Goal: Transaction & Acquisition: Purchase product/service

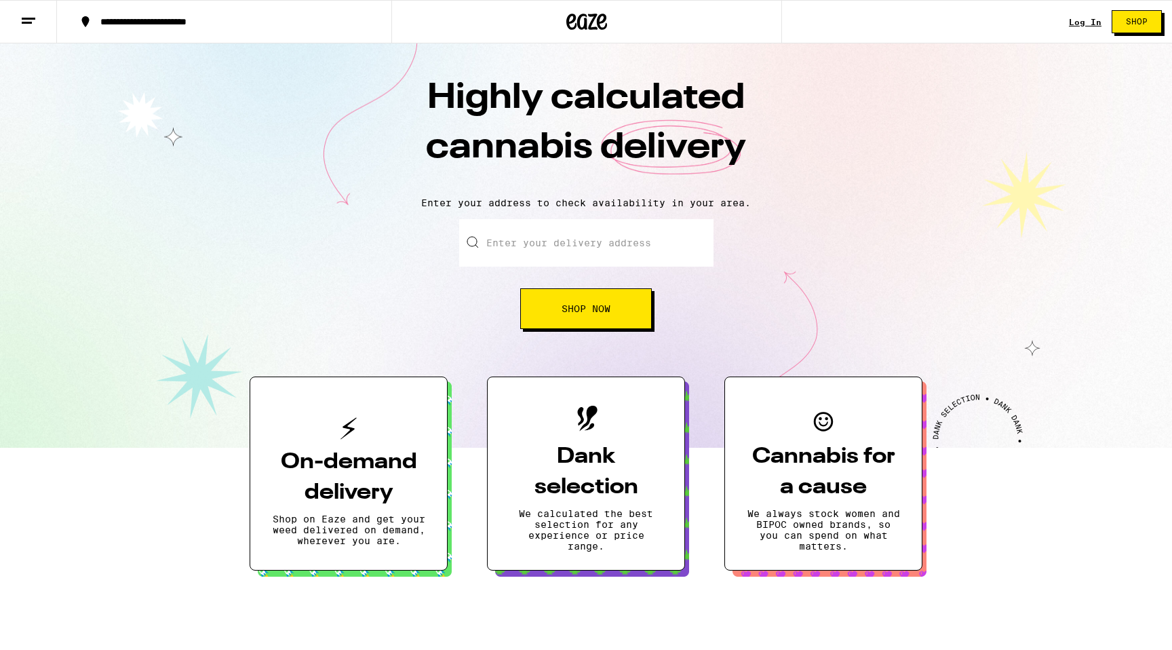
click at [575, 248] on input "Enter your delivery address" at bounding box center [586, 242] width 254 height 47
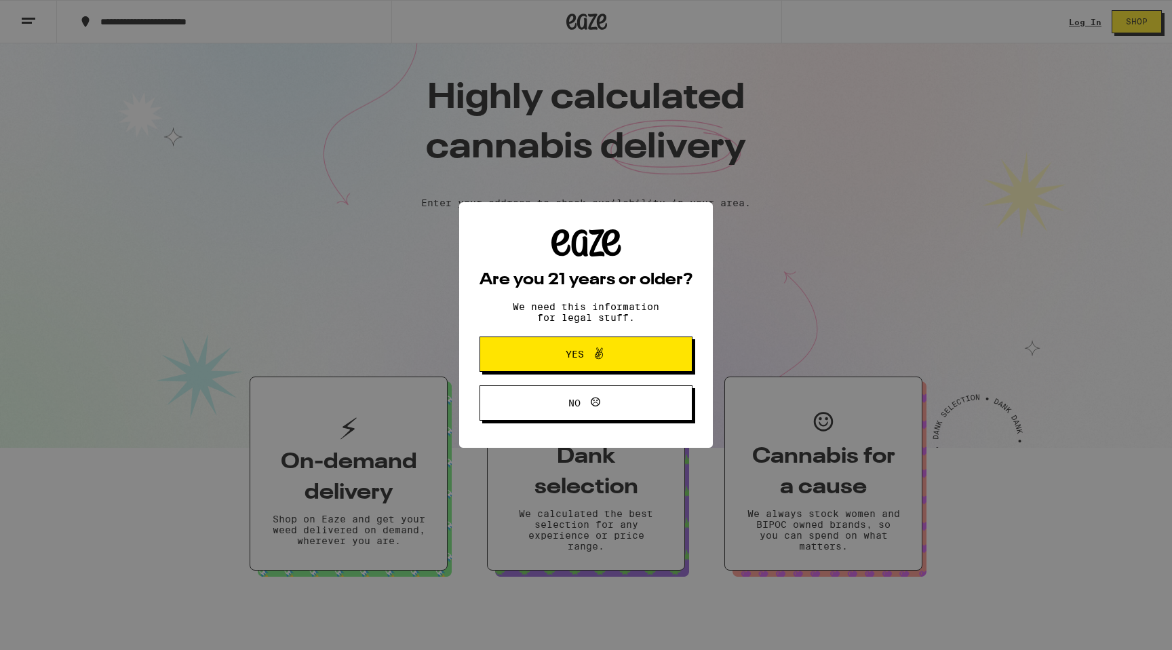
click at [619, 356] on span "Yes" at bounding box center [586, 354] width 103 height 18
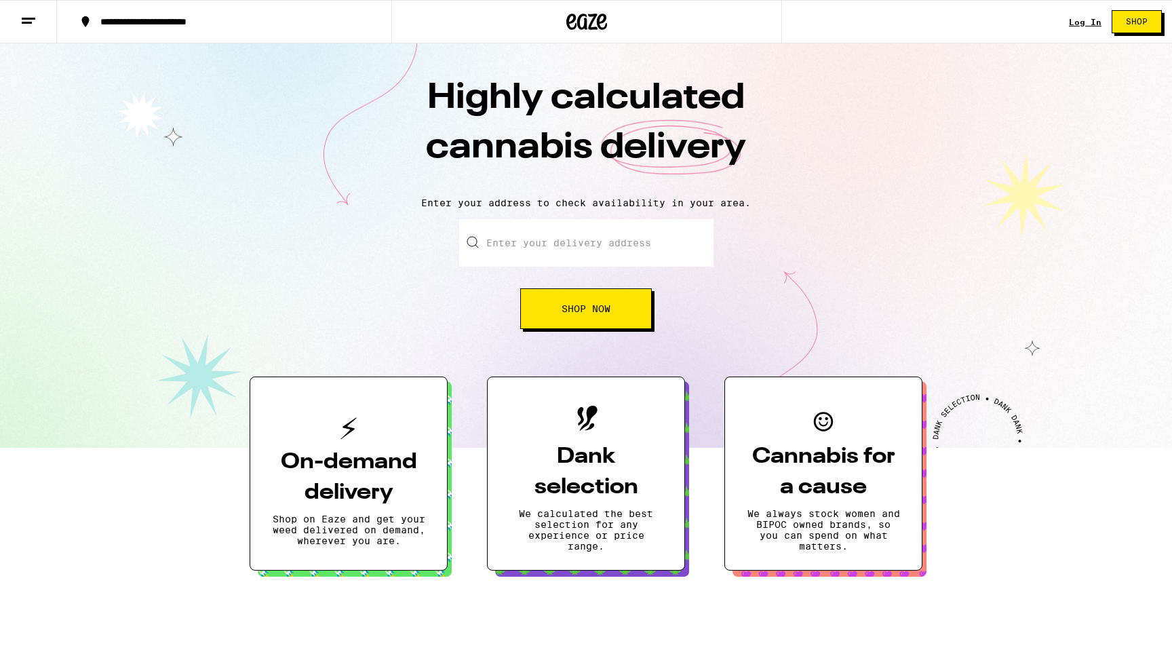
click at [1091, 22] on link "Log In" at bounding box center [1085, 22] width 33 height 9
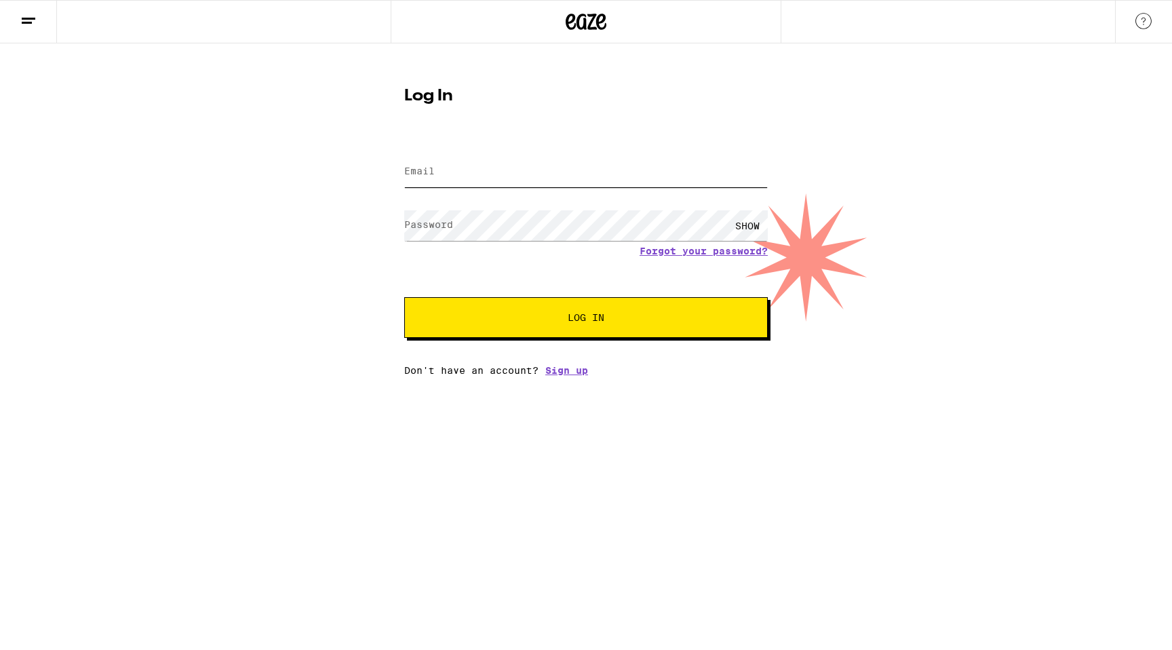
click at [480, 177] on input "Email" at bounding box center [586, 172] width 364 height 31
click at [0, 376] on com-1password-button at bounding box center [0, 376] width 0 height 0
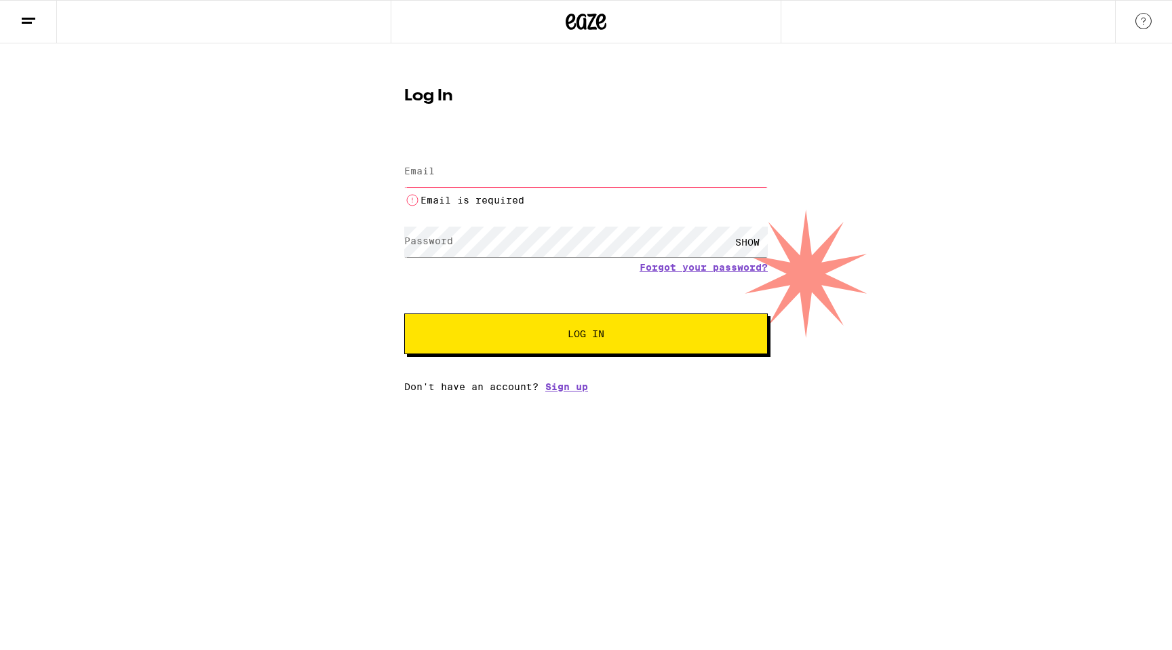
click at [0, 392] on com-1password-button at bounding box center [0, 392] width 0 height 0
paste input "[PERSON_NAME][EMAIL_ADDRESS][PERSON_NAME][DOMAIN_NAME]"
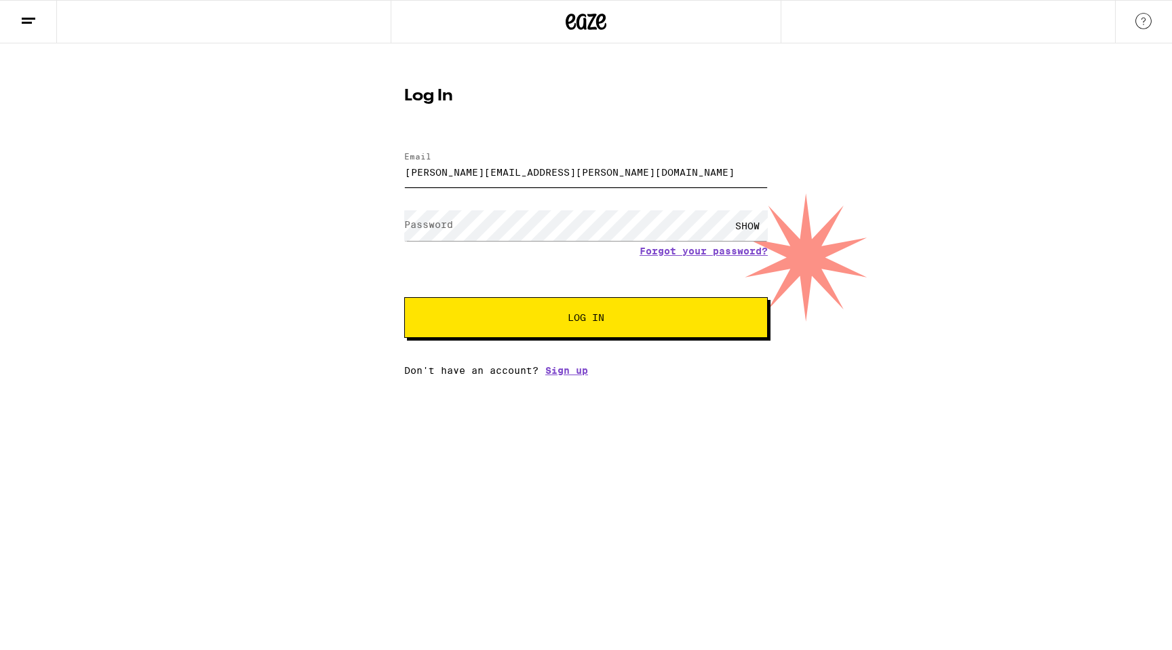
type input "[PERSON_NAME][EMAIL_ADDRESS][PERSON_NAME][DOMAIN_NAME]"
click at [404, 297] on button "Log In" at bounding box center [586, 317] width 364 height 41
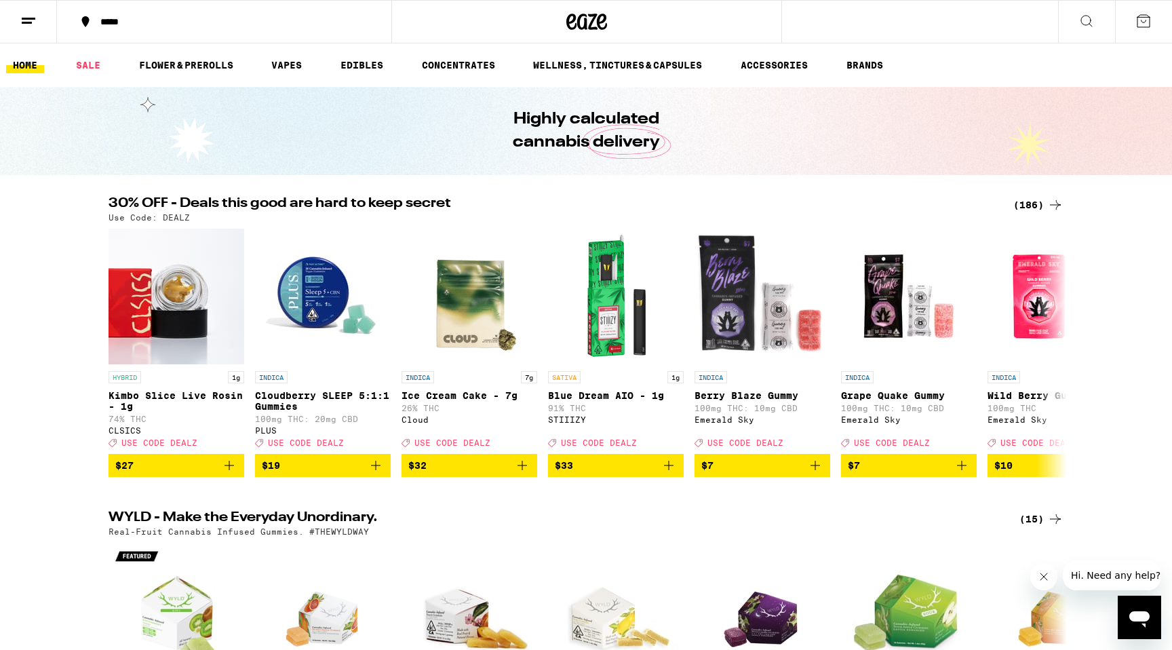
click at [112, 24] on div "*****" at bounding box center [232, 21] width 277 height 9
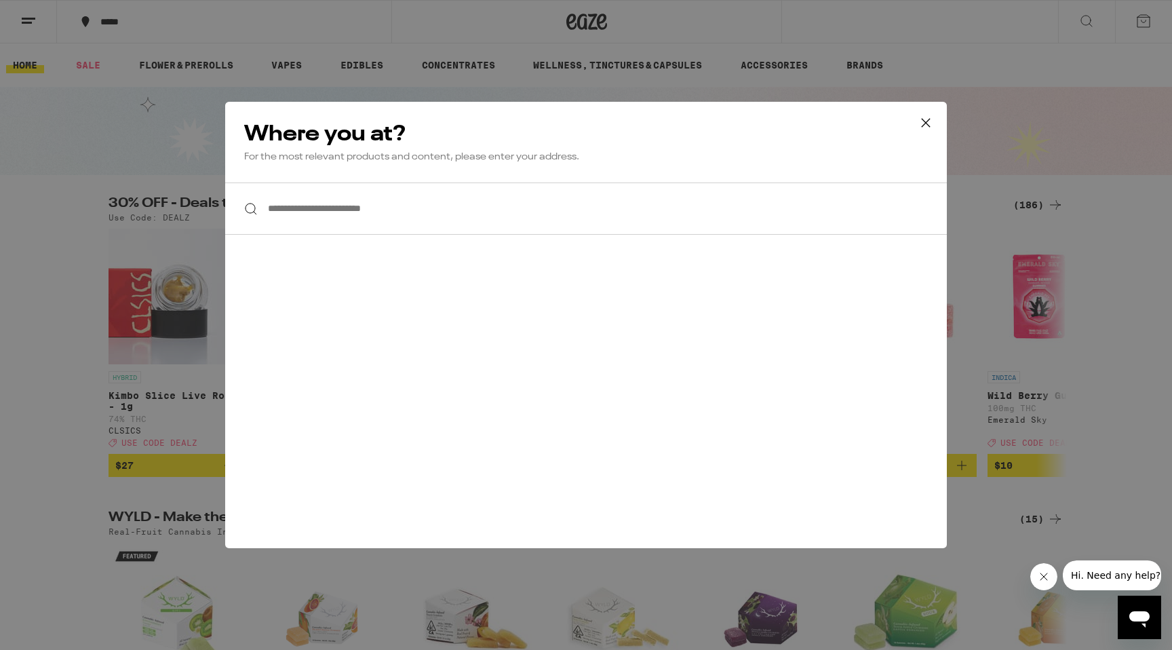
click at [343, 216] on input "**********" at bounding box center [586, 208] width 722 height 52
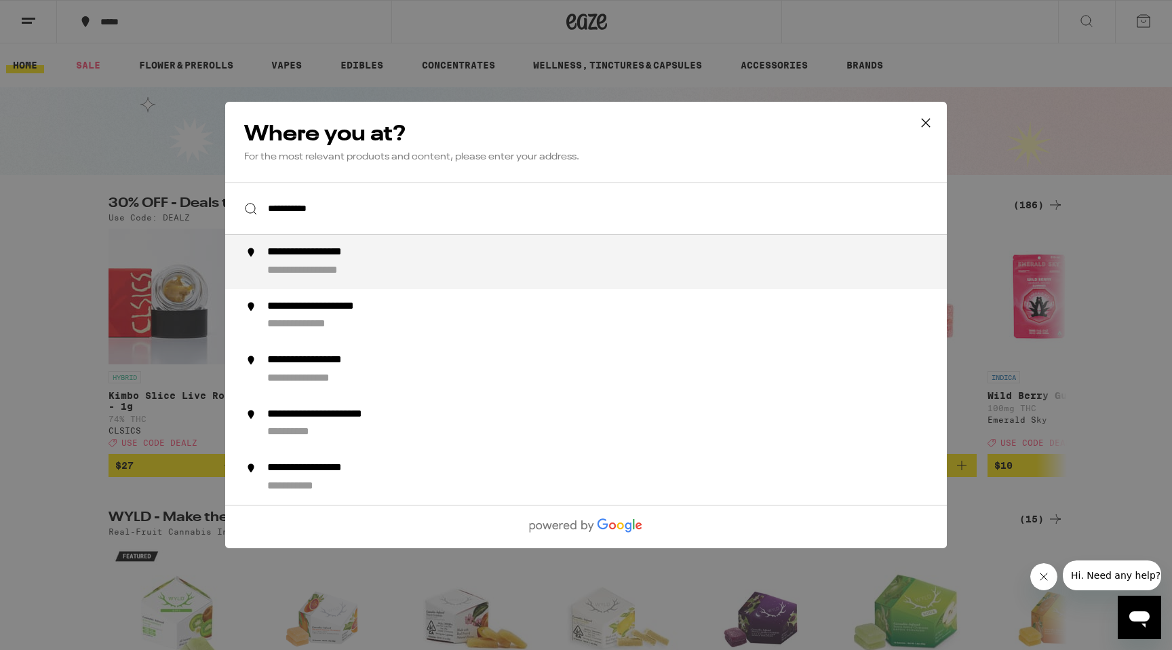
click at [319, 258] on div "**********" at bounding box center [330, 253] width 126 height 14
type input "**********"
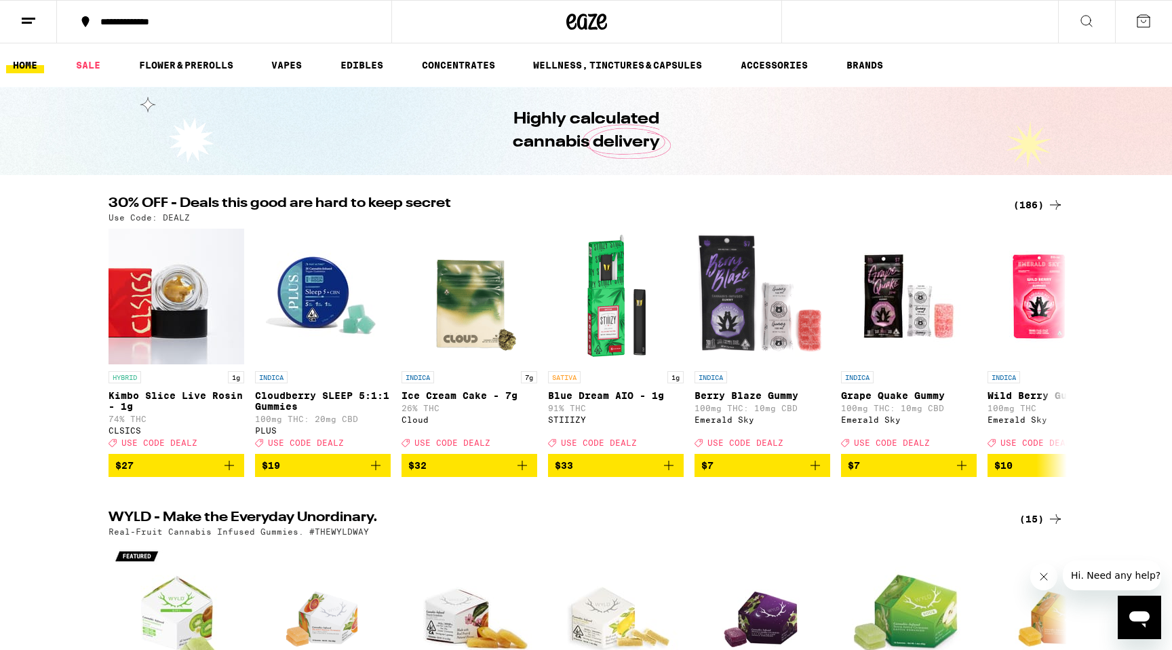
click at [1087, 22] on icon at bounding box center [1087, 21] width 16 height 16
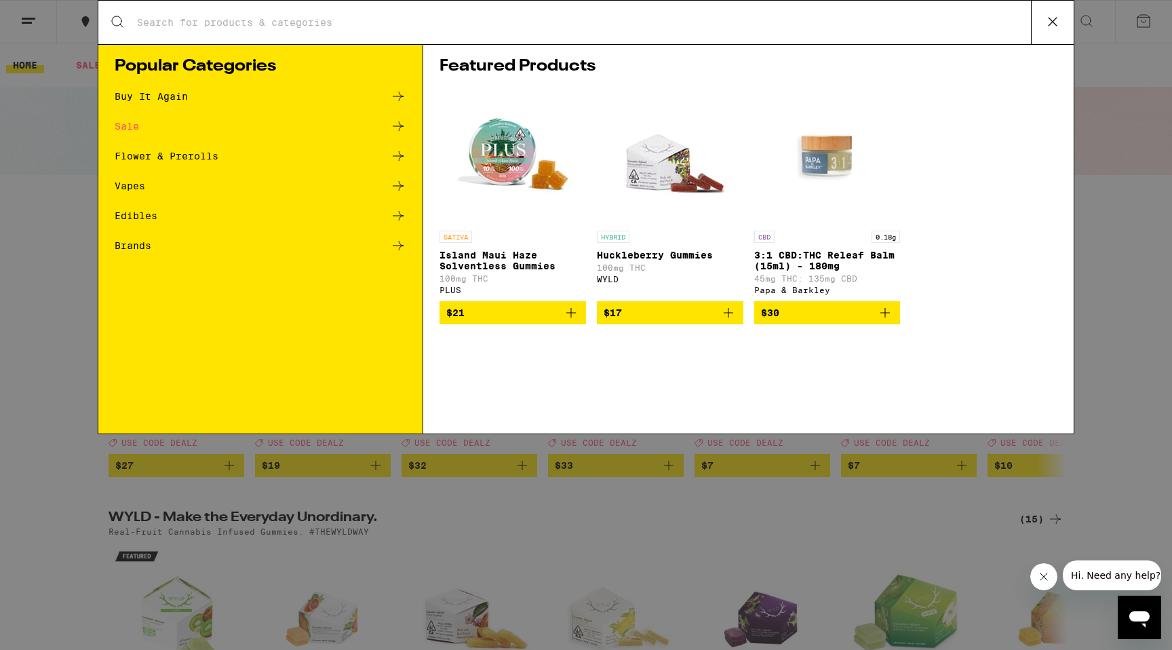
click at [222, 26] on input "Search for Products" at bounding box center [583, 22] width 895 height 12
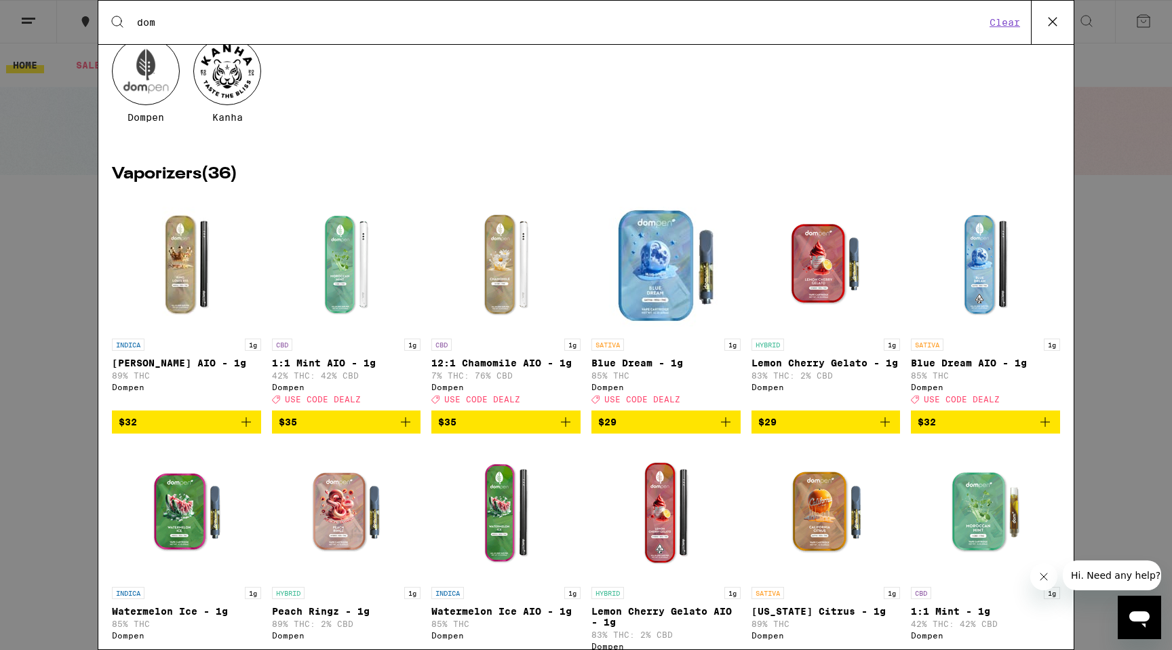
scroll to position [147, 0]
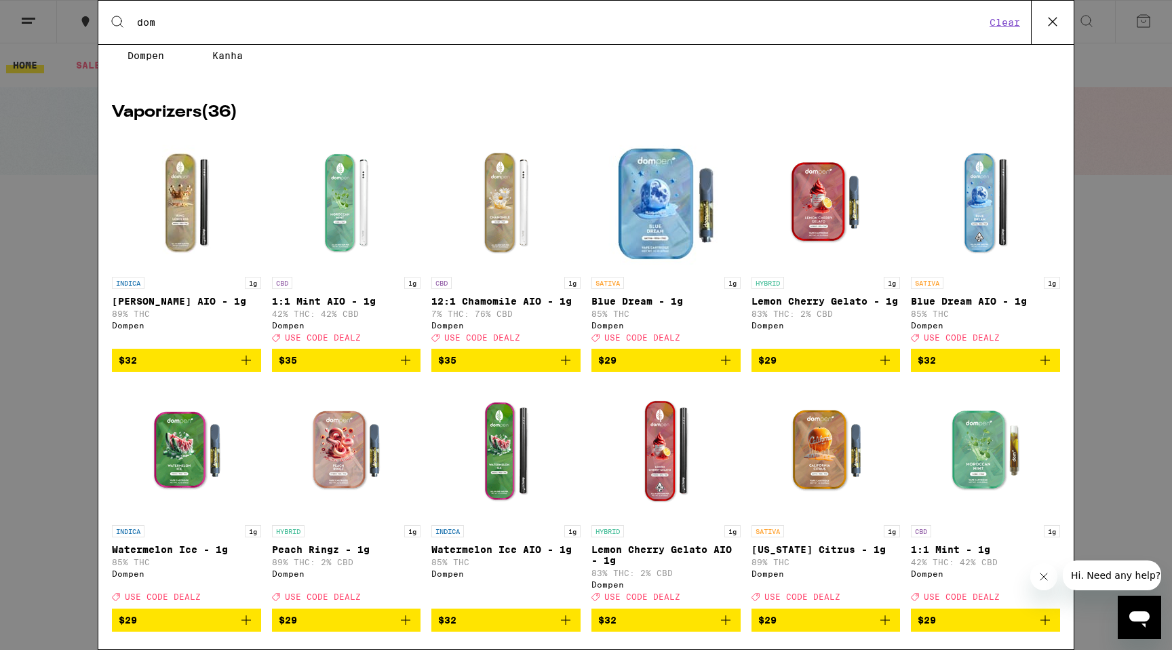
type input "dom"
click at [979, 223] on img "Open page for Blue Dream AIO - 1g from Dompen" at bounding box center [986, 202] width 136 height 136
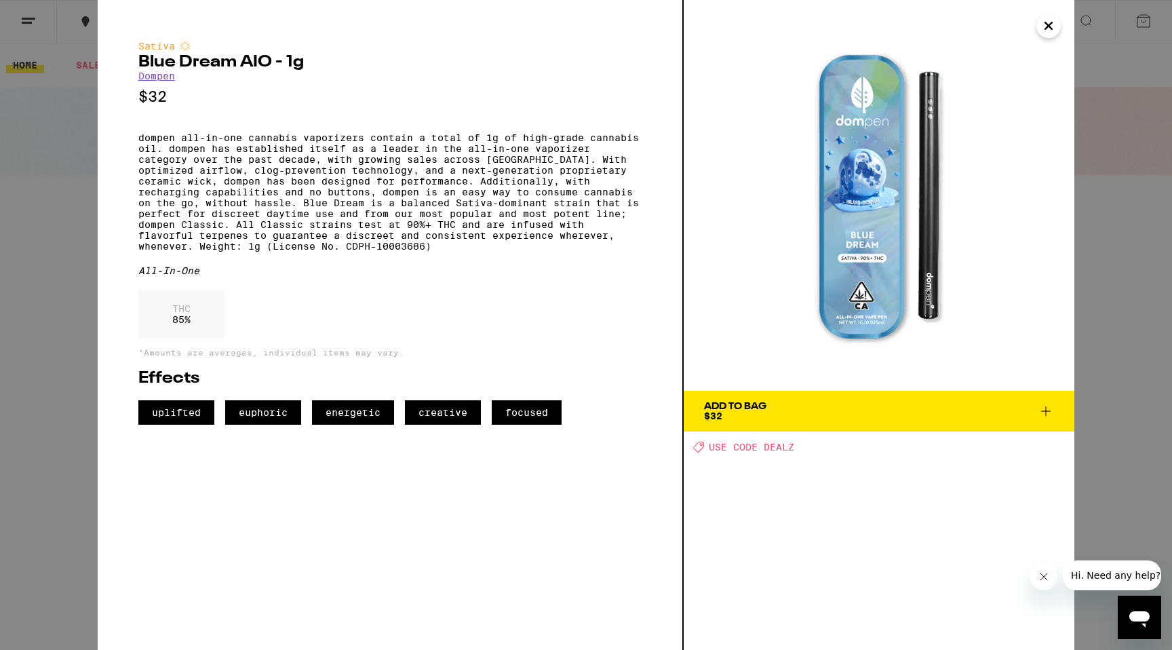
click at [885, 409] on span "Add To Bag $32" at bounding box center [879, 411] width 350 height 19
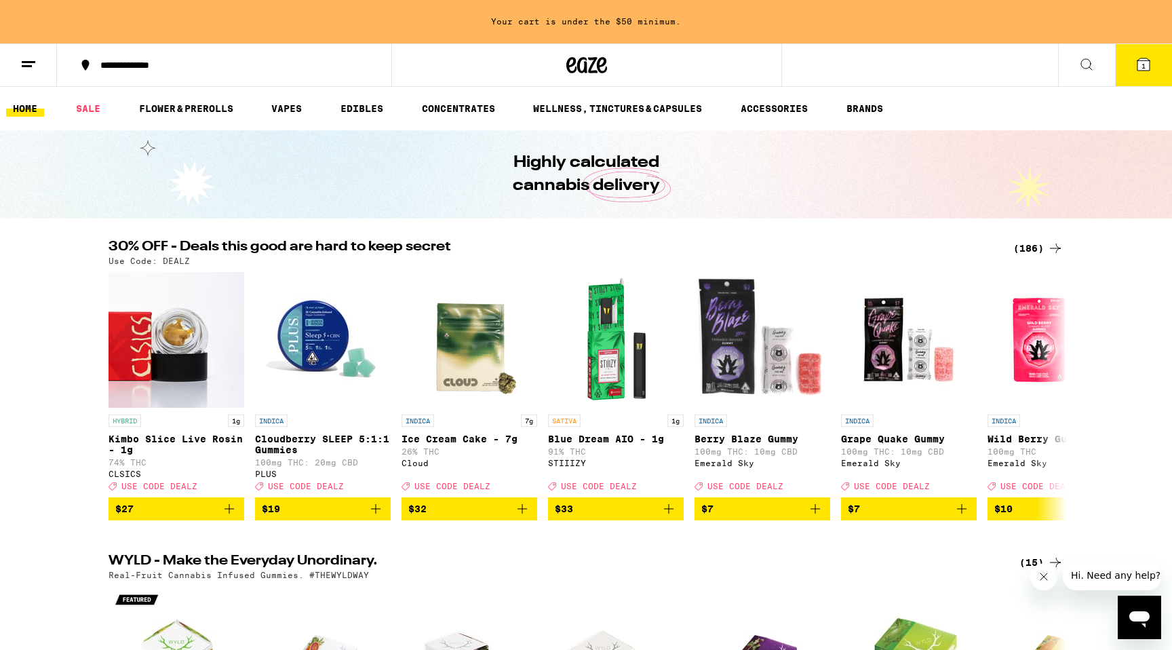
click at [1079, 62] on icon at bounding box center [1087, 64] width 16 height 16
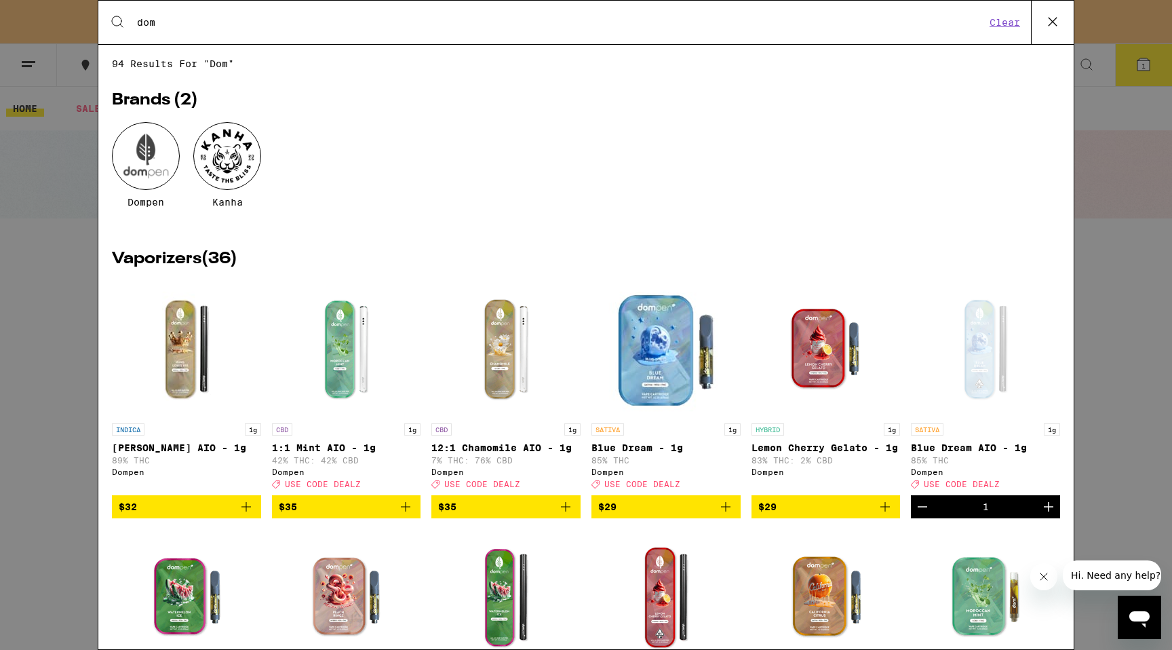
click at [1054, 18] on icon at bounding box center [1053, 22] width 20 height 20
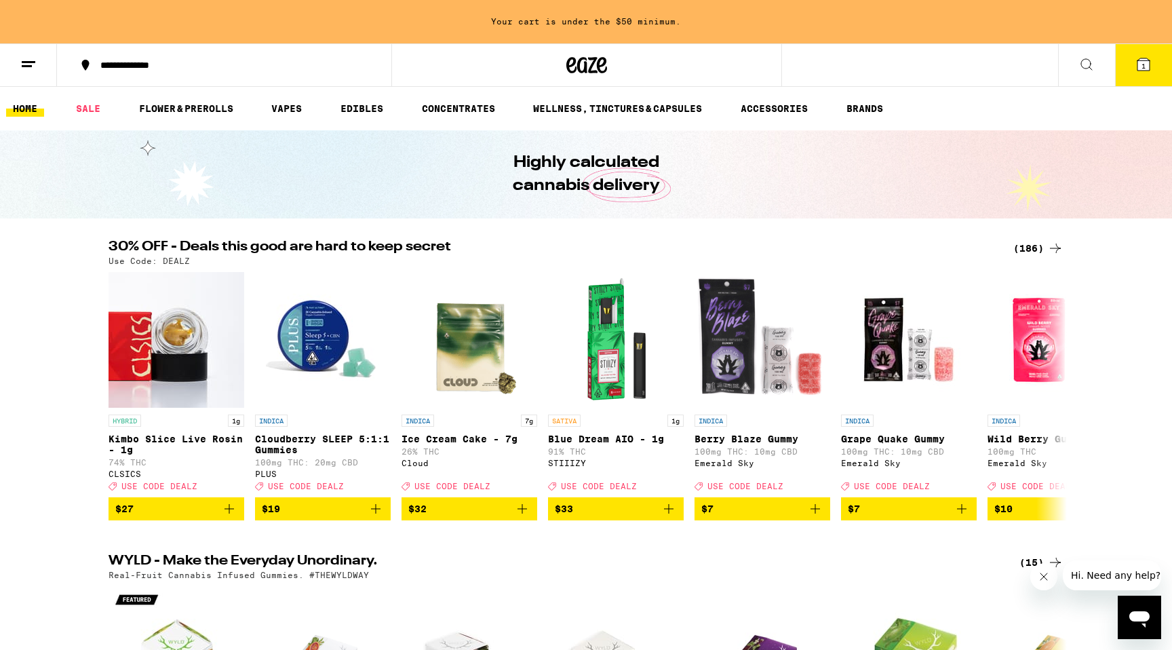
click at [1129, 57] on button "1" at bounding box center [1143, 65] width 57 height 42
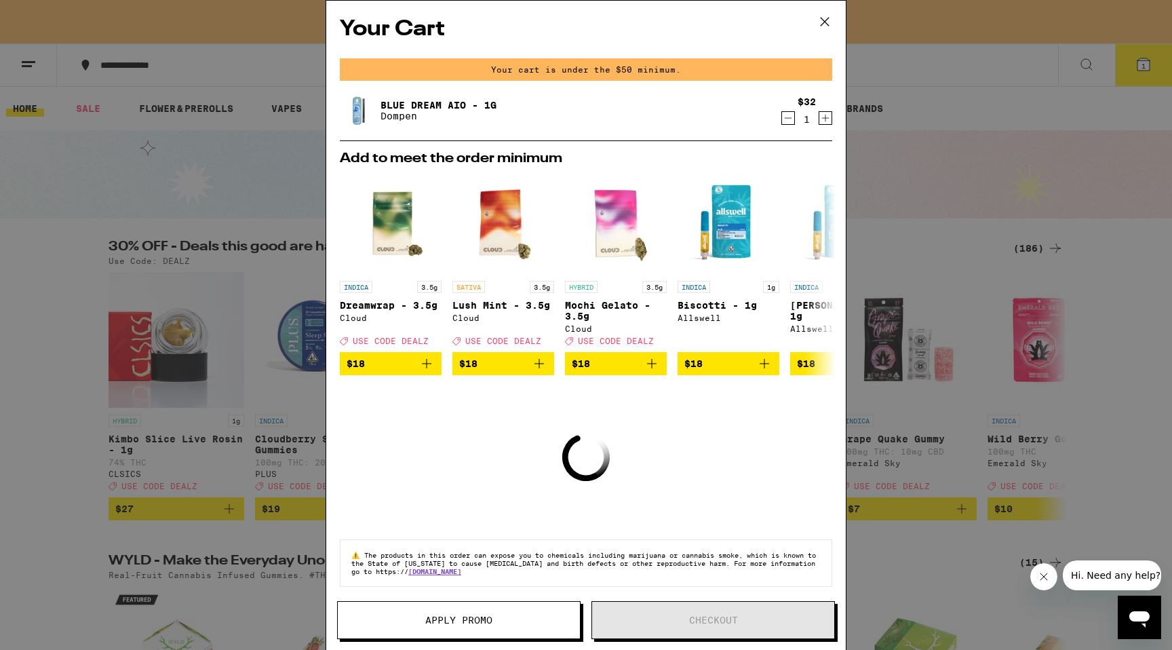
click at [826, 124] on icon "Increment" at bounding box center [825, 118] width 12 height 16
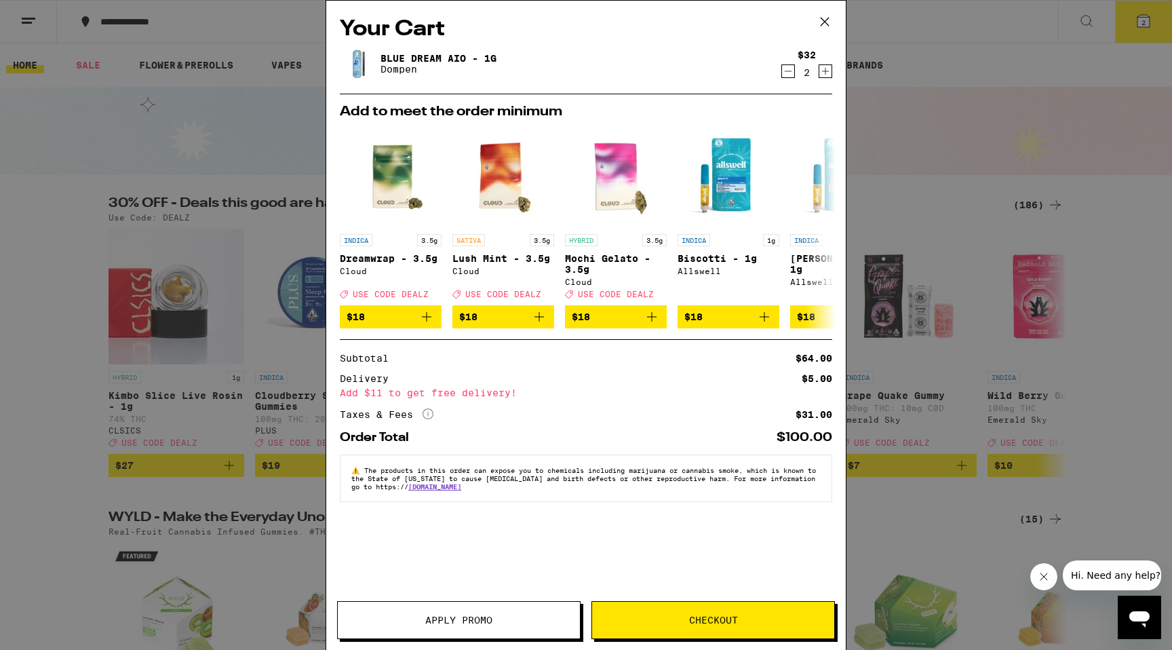
click at [692, 623] on span "Checkout" at bounding box center [713, 619] width 49 height 9
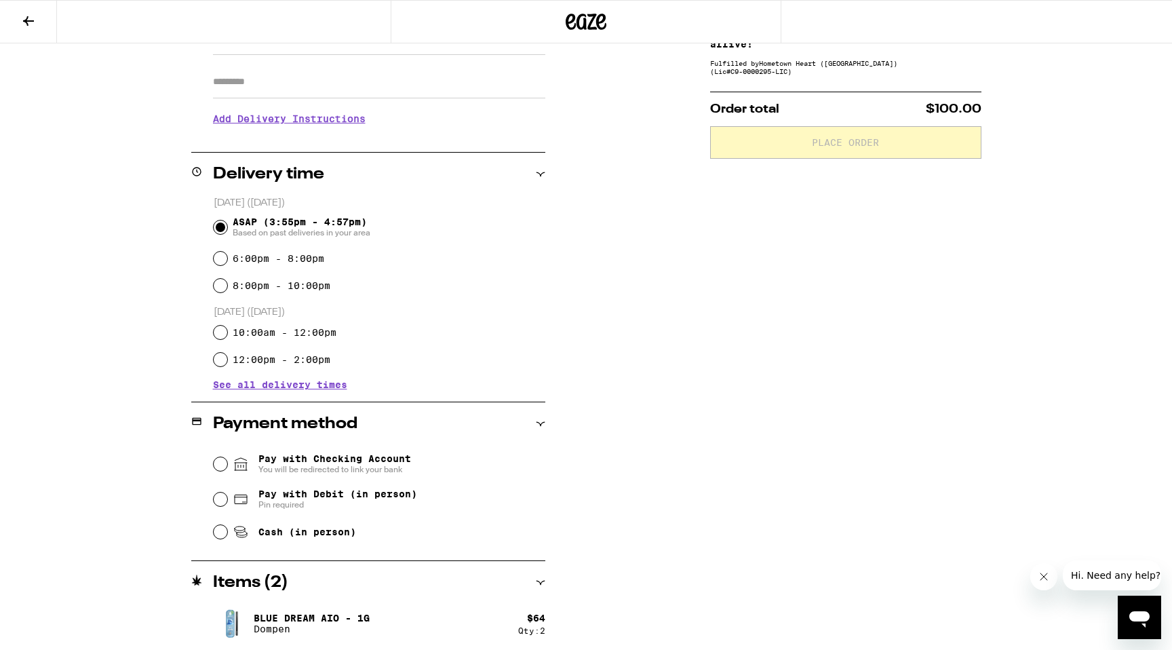
scroll to position [231, 0]
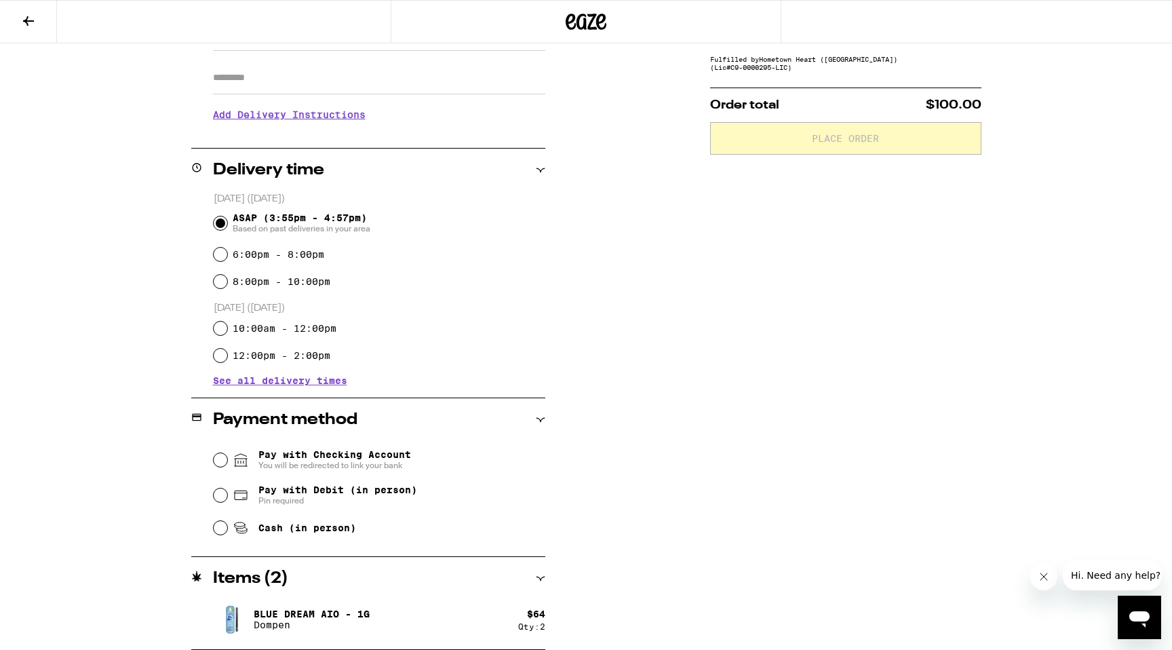
click at [275, 494] on span "Pay with Debit (in person)" at bounding box center [337, 489] width 159 height 11
click at [227, 494] on input "Pay with Debit (in person) Pin required" at bounding box center [221, 495] width 14 height 14
radio input "true"
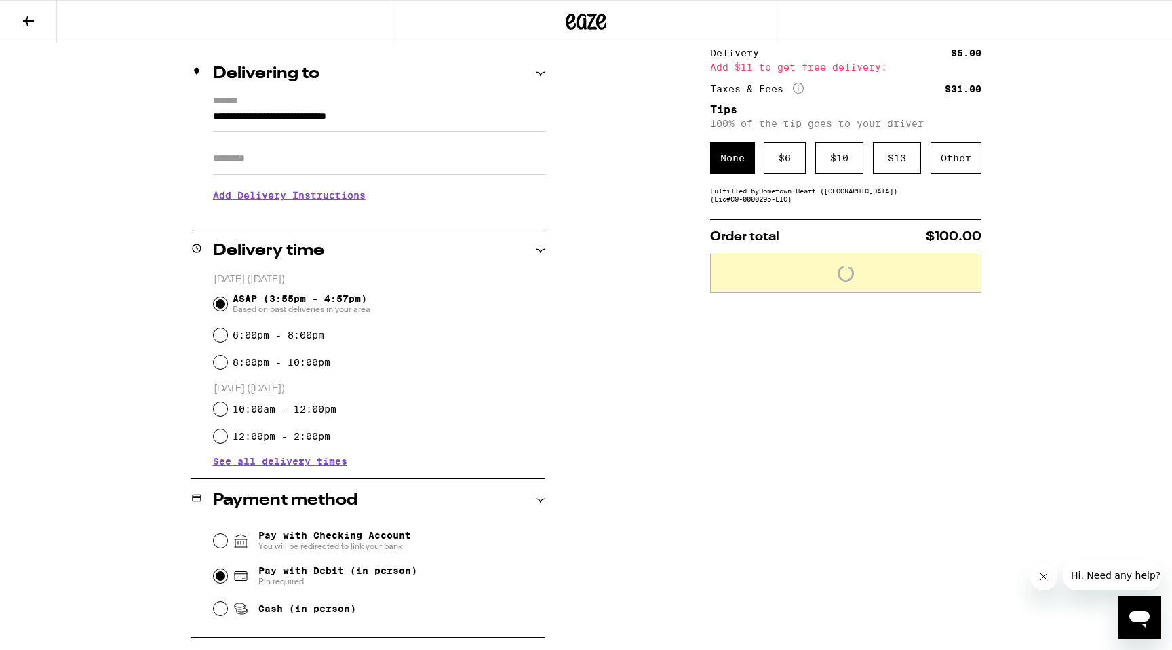
scroll to position [111, 0]
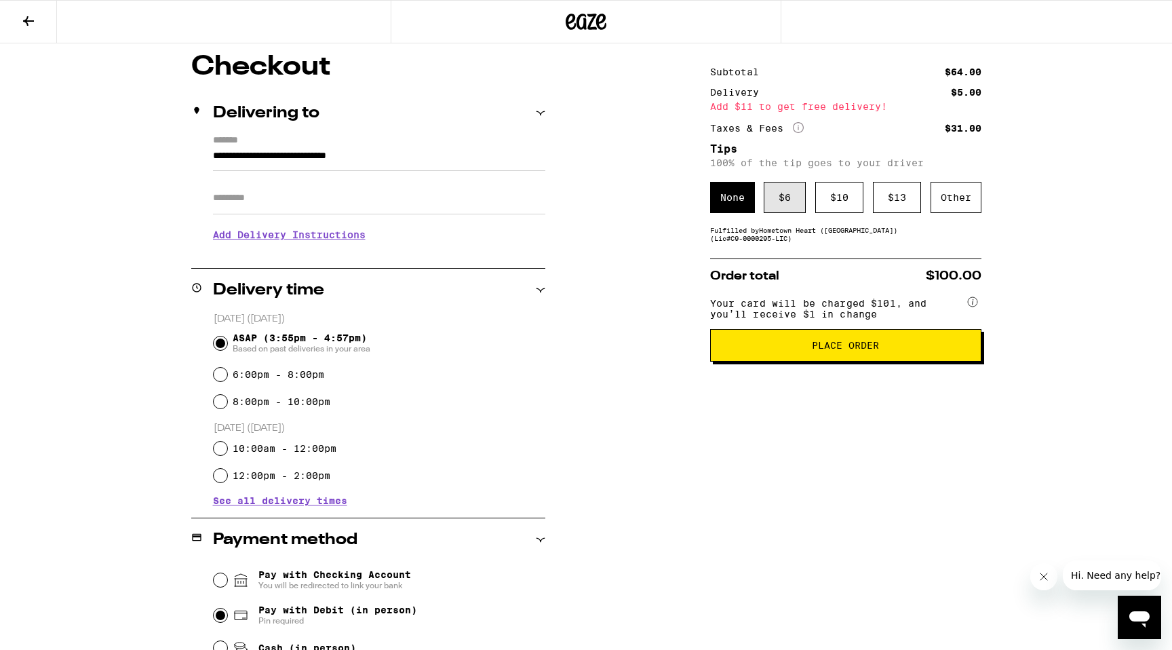
click at [779, 202] on div "$ 6" at bounding box center [785, 197] width 42 height 31
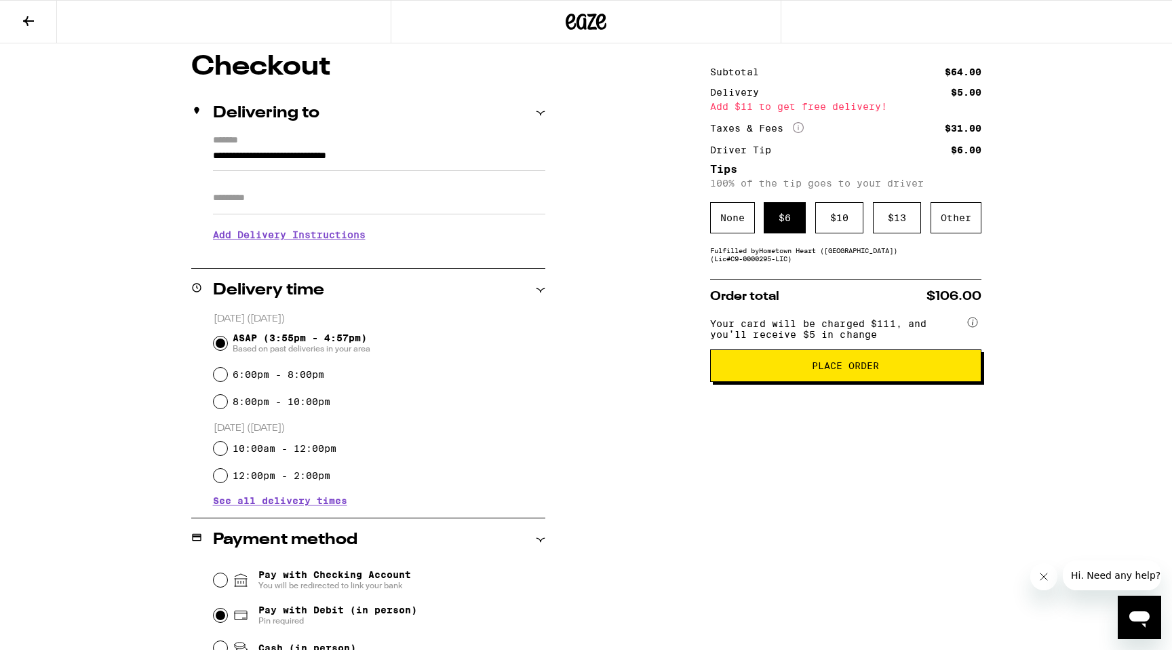
click at [843, 370] on span "Place Order" at bounding box center [845, 365] width 67 height 9
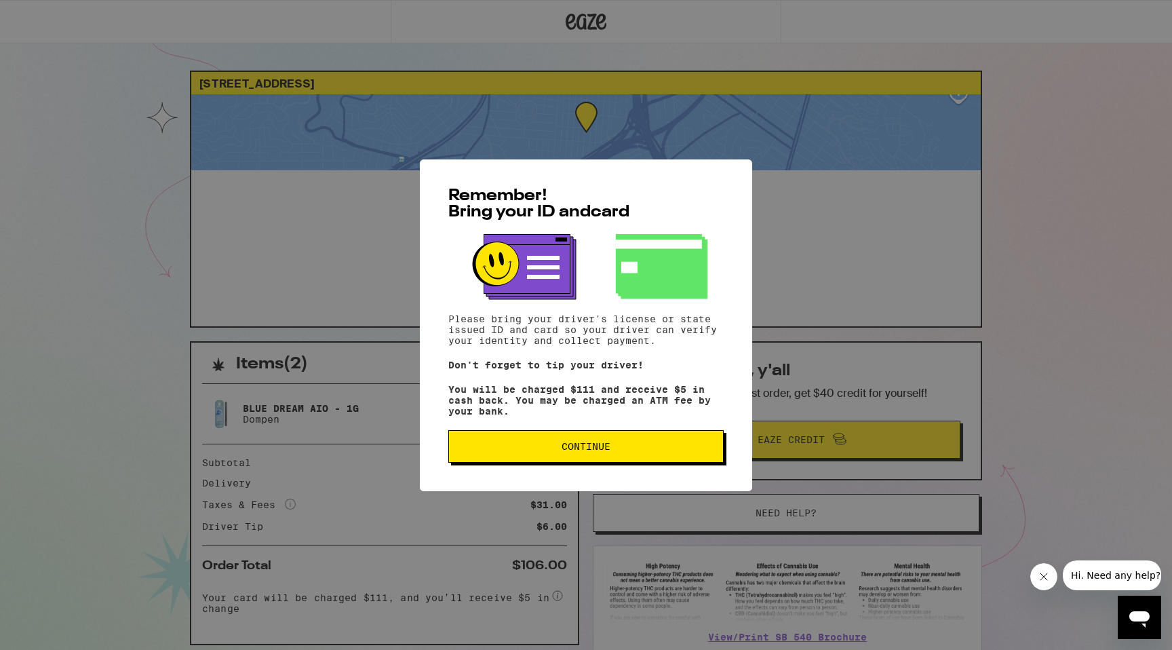
click at [616, 451] on span "Continue" at bounding box center [586, 446] width 252 height 9
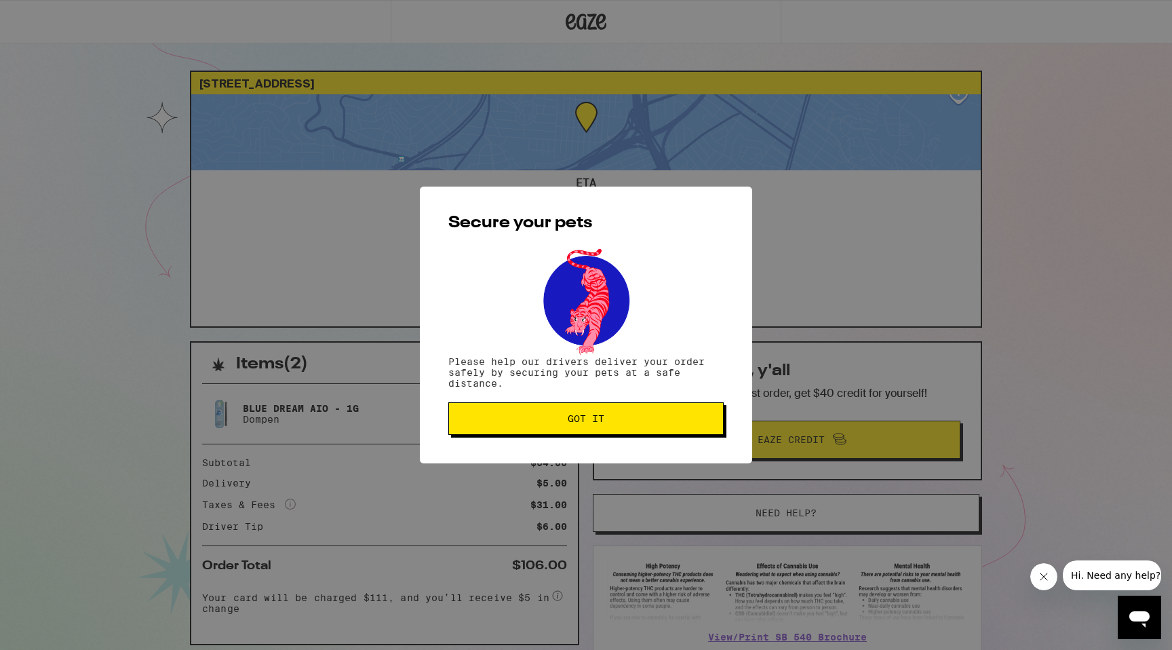
click at [594, 423] on span "Got it" at bounding box center [586, 418] width 37 height 9
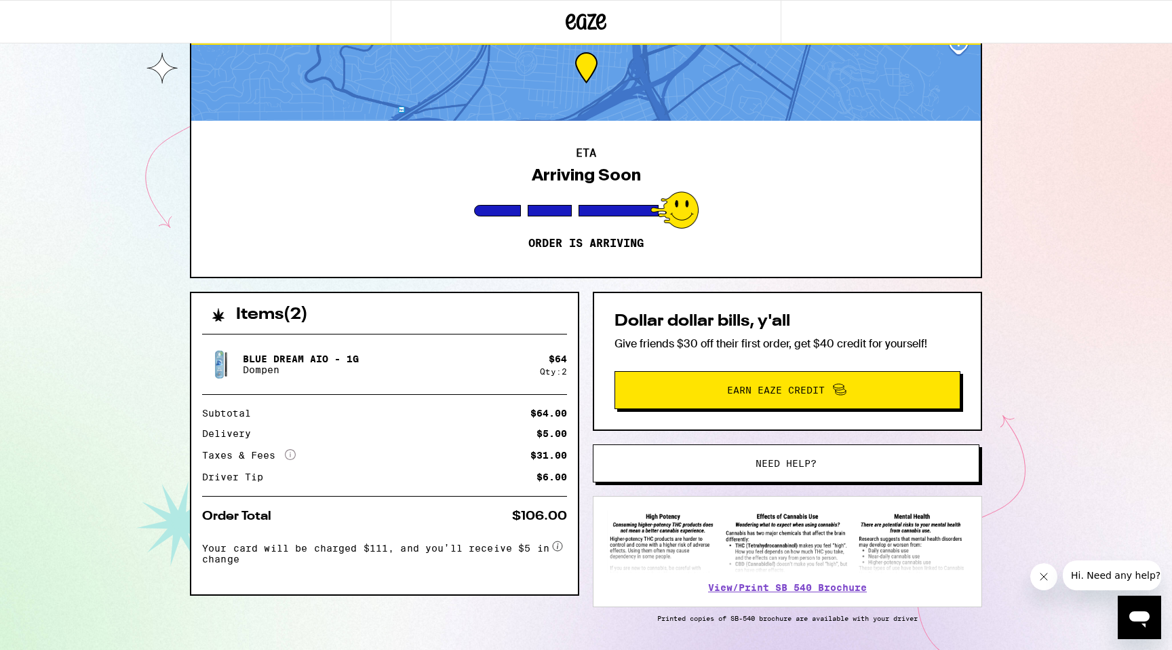
scroll to position [93, 0]
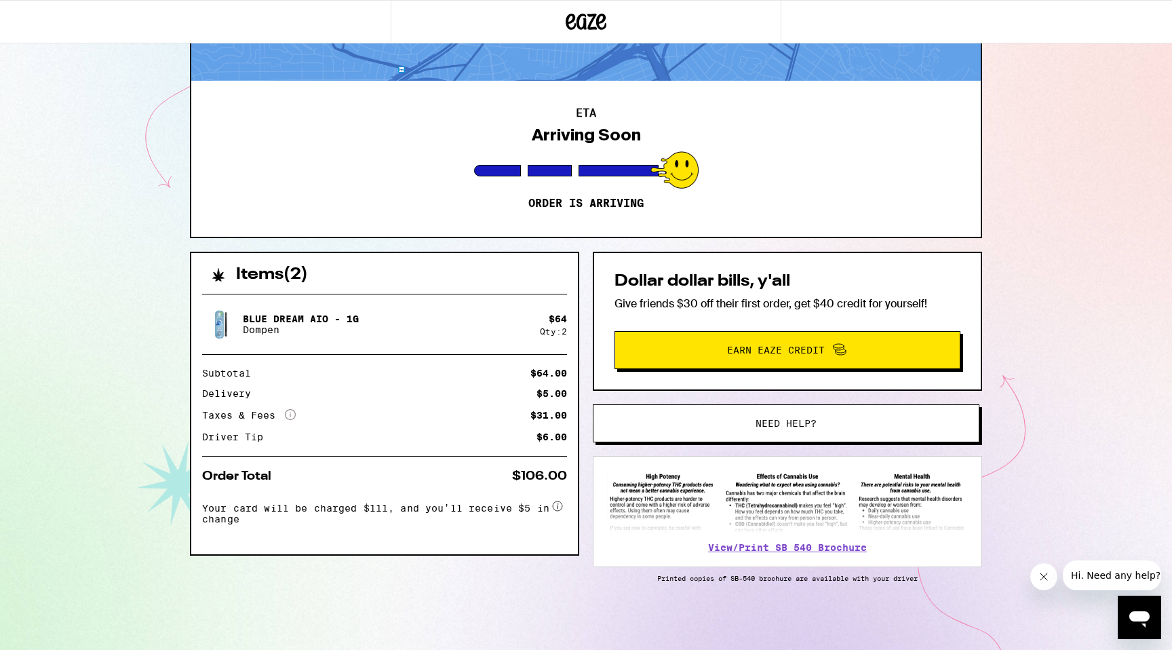
click at [473, 461] on div "Blue Dream AIO - 1g Dompen $ 64 Qty: 2 Subtotal $64.00 Delivery $5.00 Taxes & F…" at bounding box center [384, 418] width 387 height 271
click at [783, 419] on span "Need help?" at bounding box center [786, 423] width 61 height 9
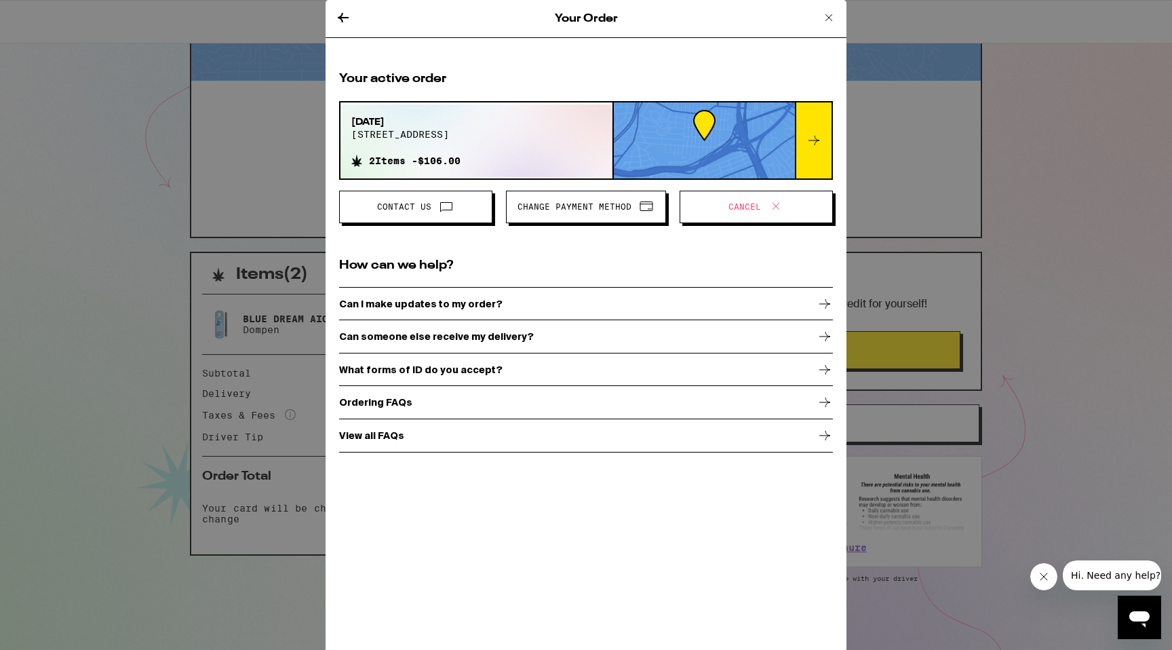
click at [604, 216] on button "Change Payment Method" at bounding box center [586, 207] width 160 height 33
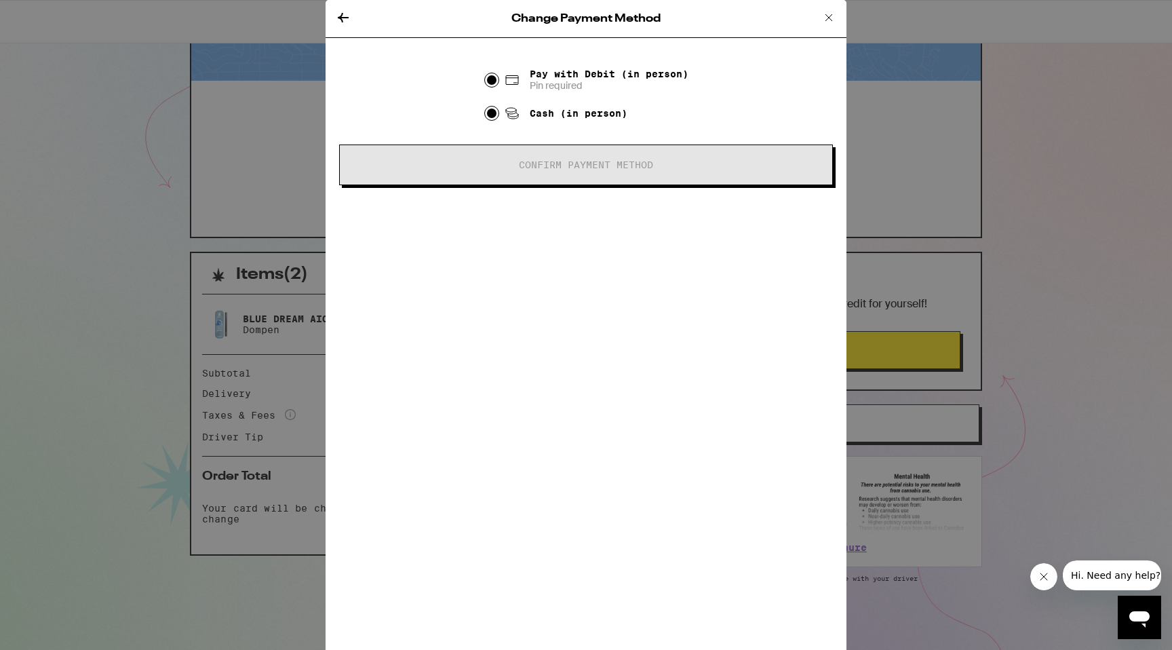
click at [490, 118] on input "Cash (in person)" at bounding box center [492, 113] width 14 height 14
radio input "true"
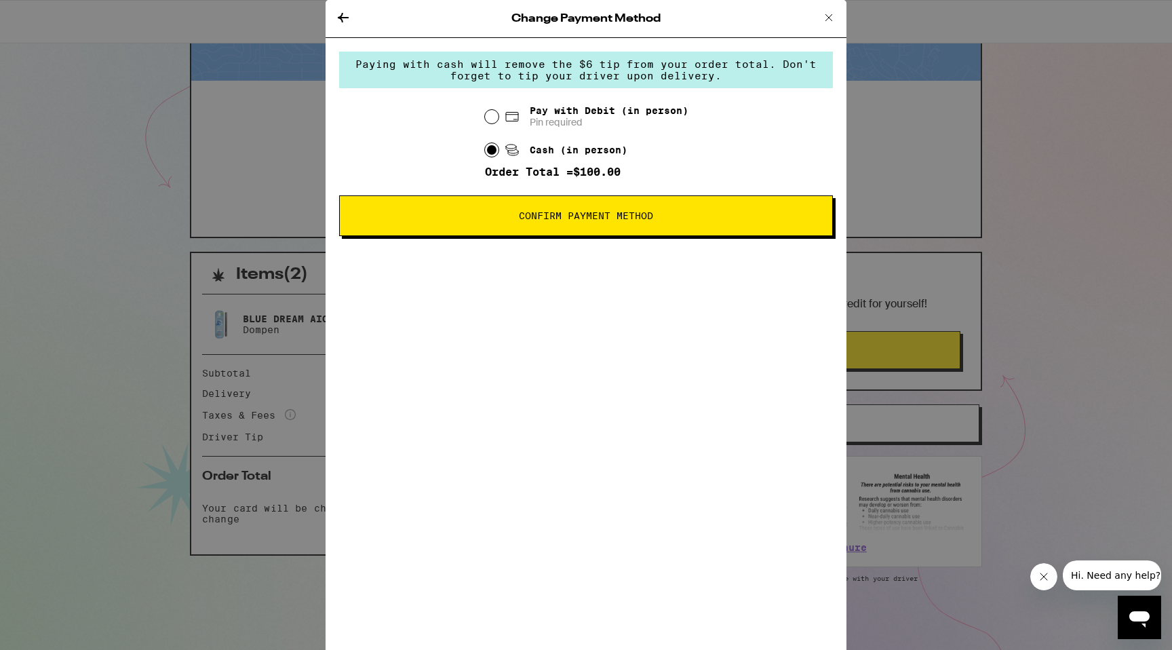
click at [582, 220] on span "Confirm Payment Method" at bounding box center [586, 215] width 134 height 9
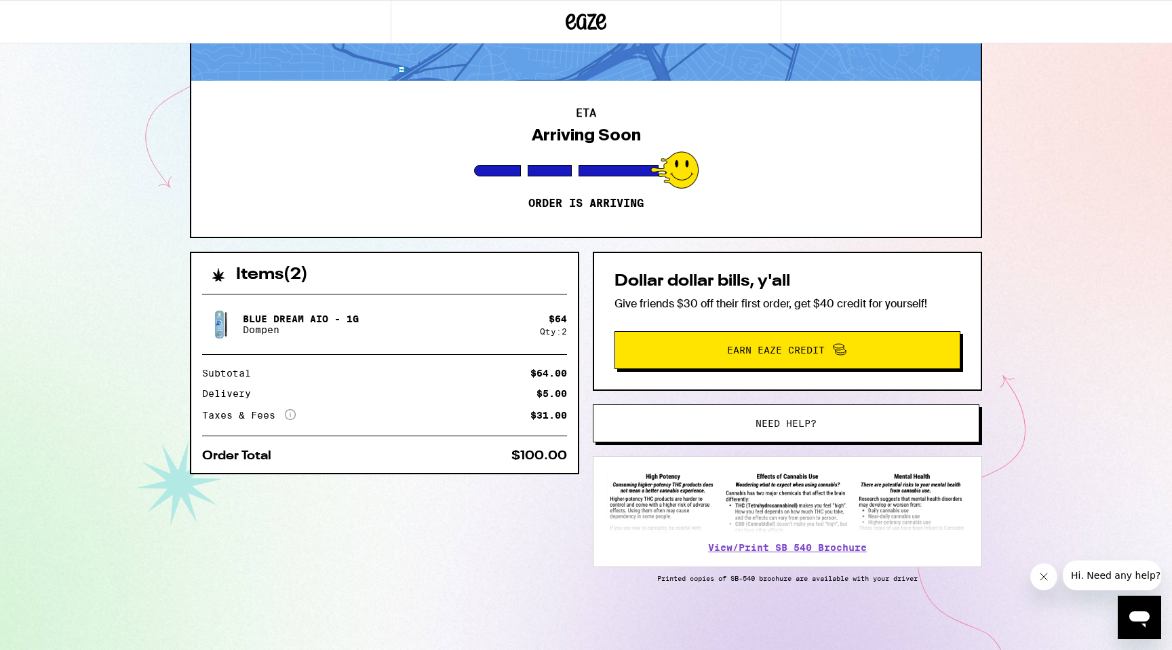
click at [502, 499] on div "Items ( 2 ) Blue Dream AIO - 1g Dompen $ 64 Qty: 2 Subtotal $64.00 Delivery $5.…" at bounding box center [586, 451] width 792 height 398
